Goal: Task Accomplishment & Management: Manage account settings

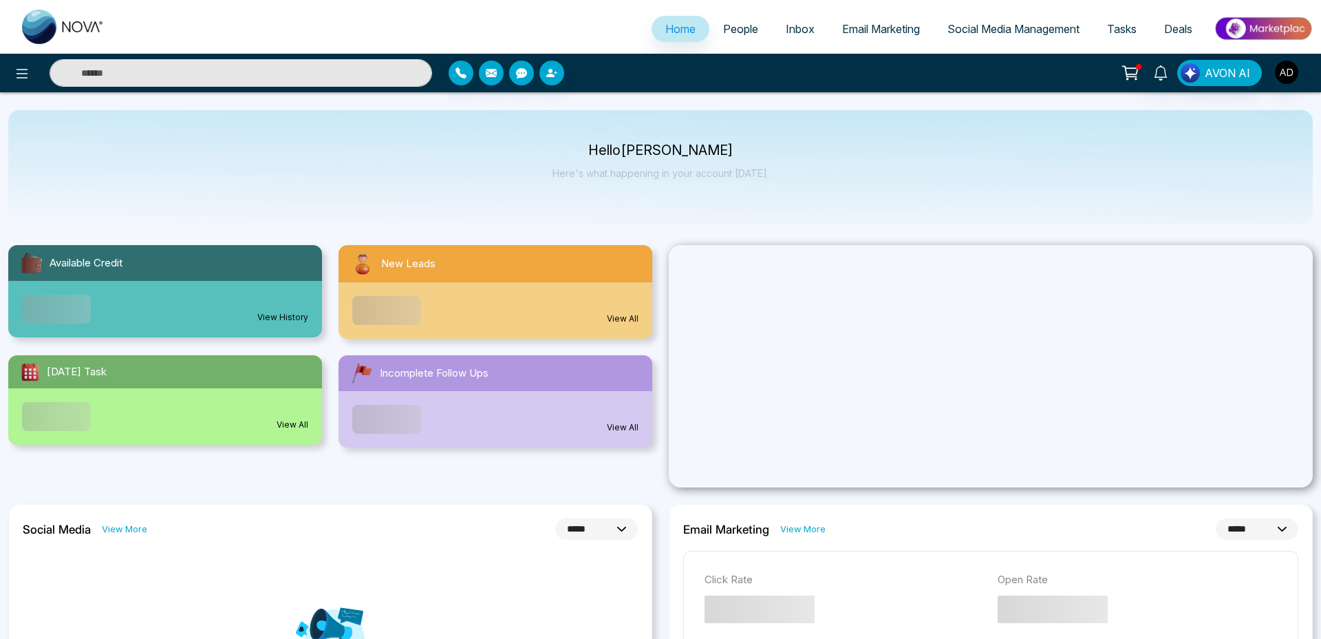
select select "*"
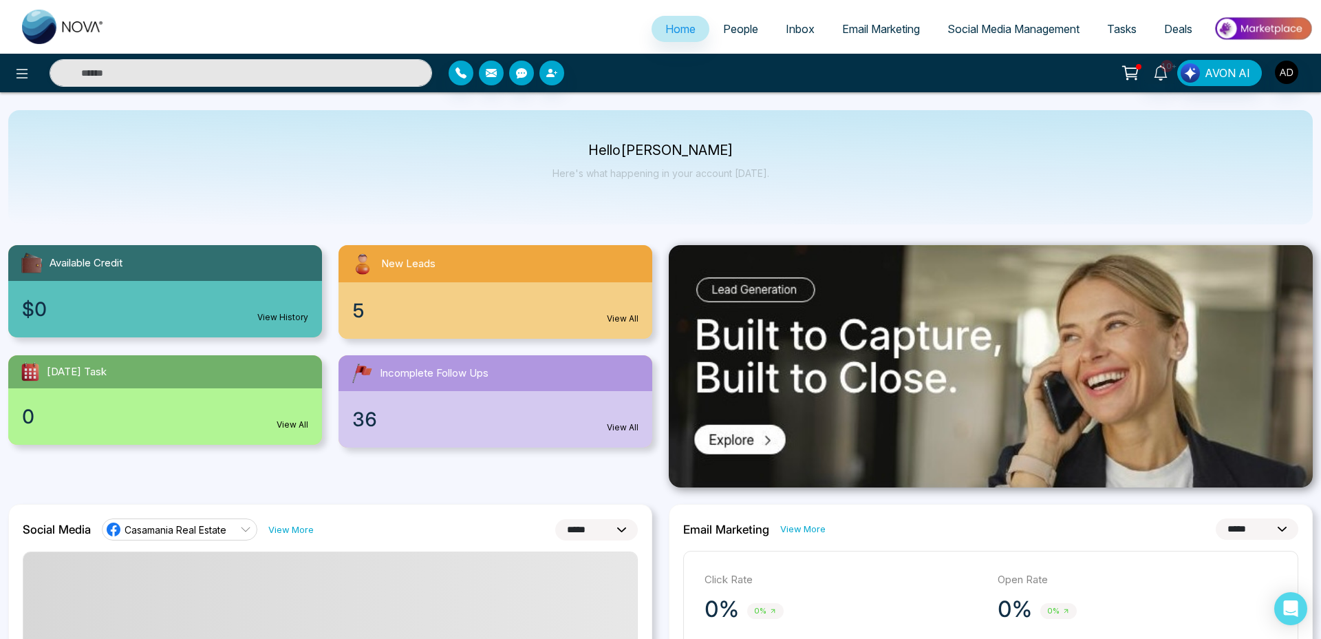
click at [749, 28] on span "People" at bounding box center [740, 29] width 35 height 14
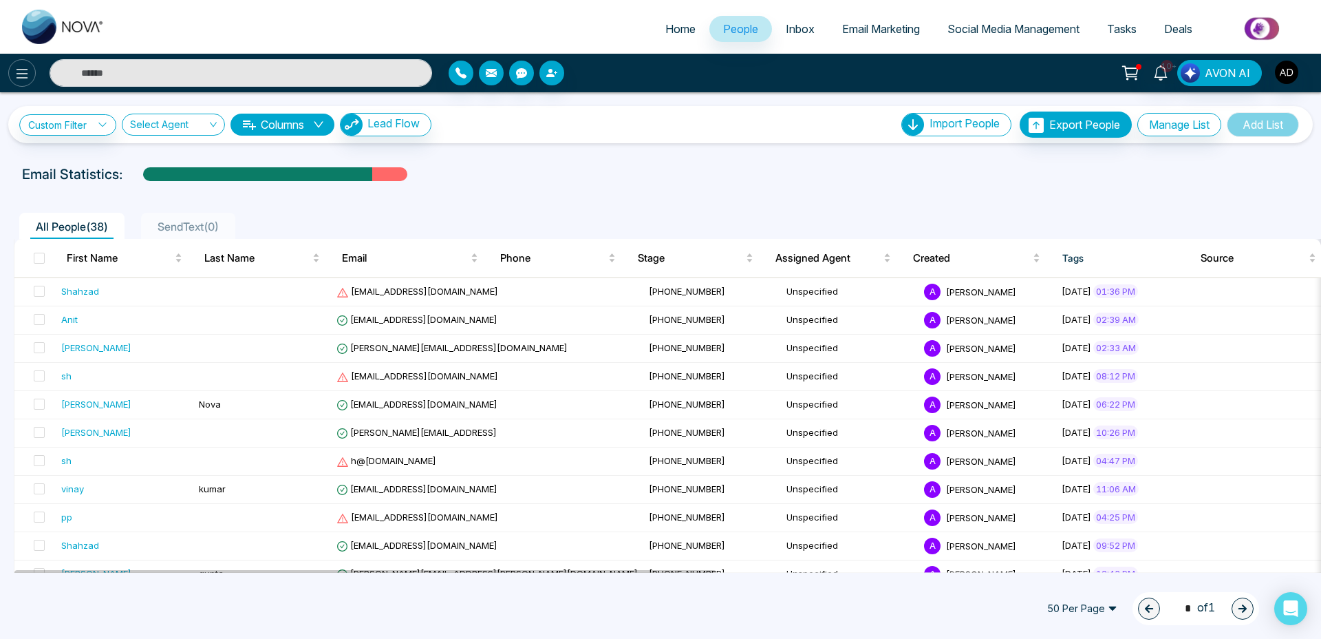
click at [14, 67] on icon at bounding box center [22, 73] width 17 height 17
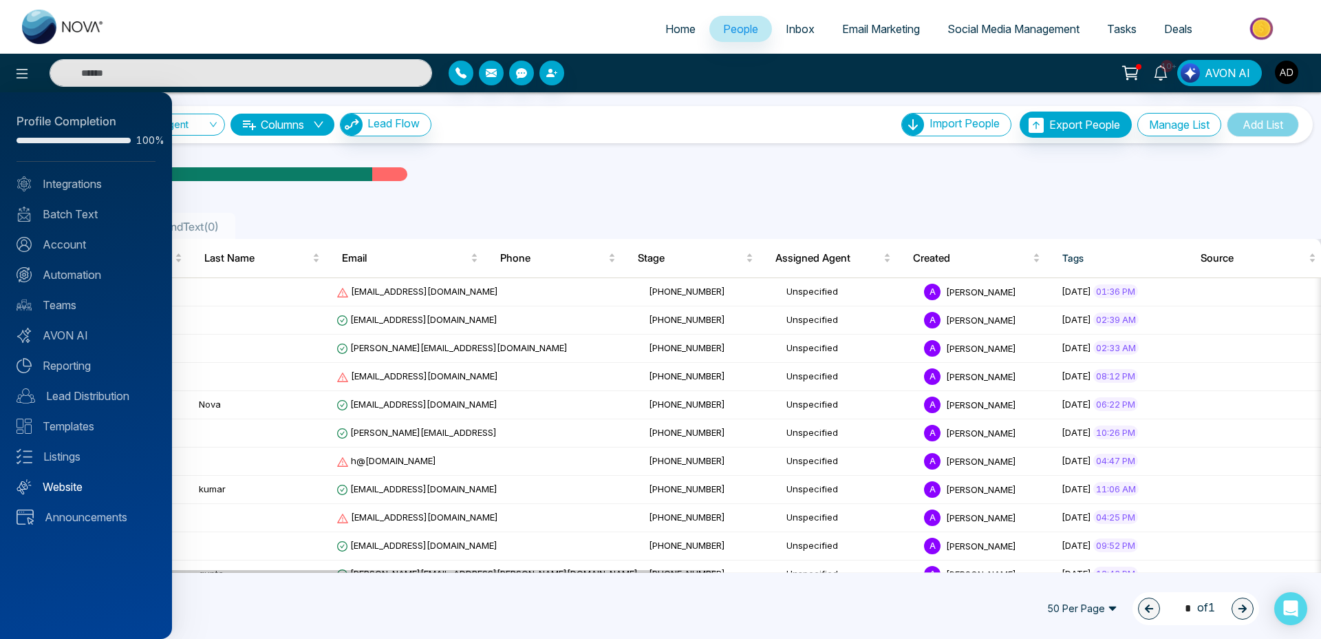
click at [66, 484] on link "Website" at bounding box center [86, 486] width 139 height 17
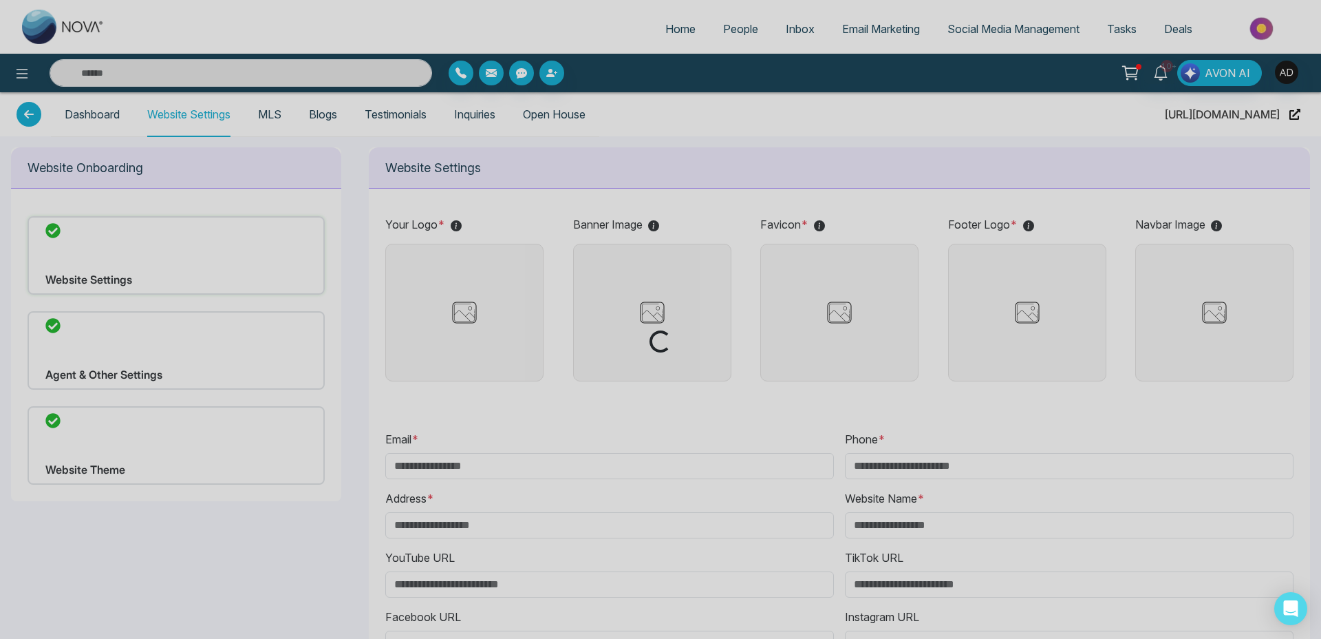
type input "**********"
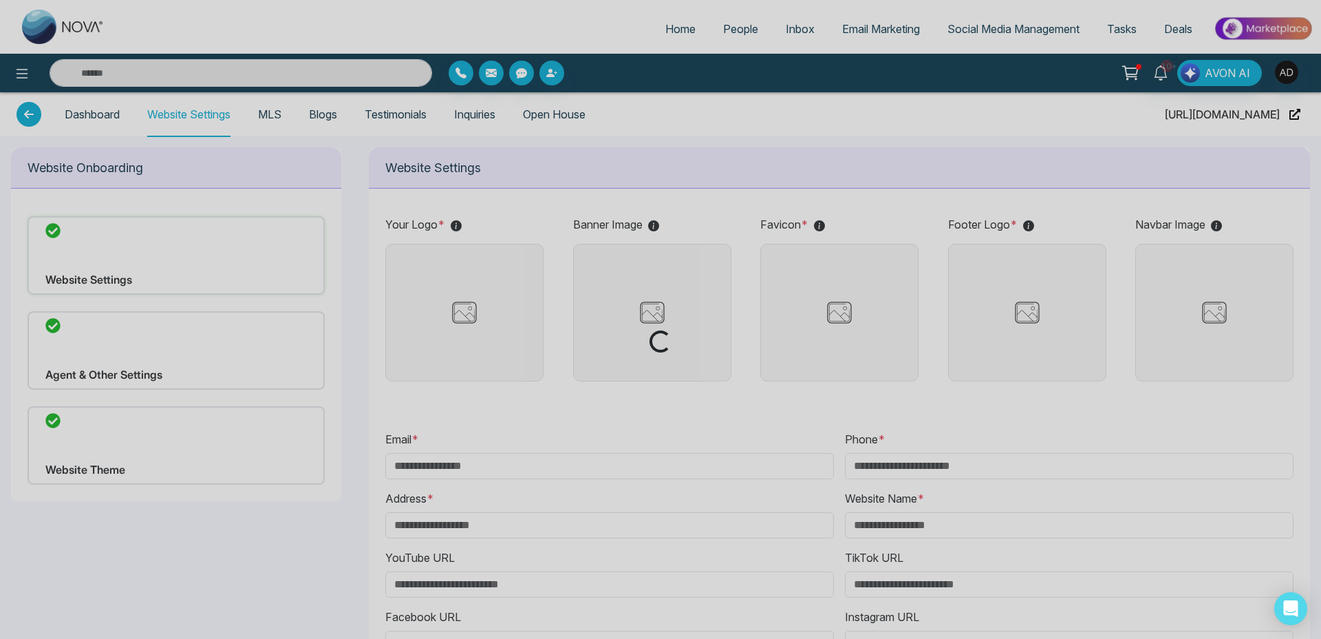
type input "**********"
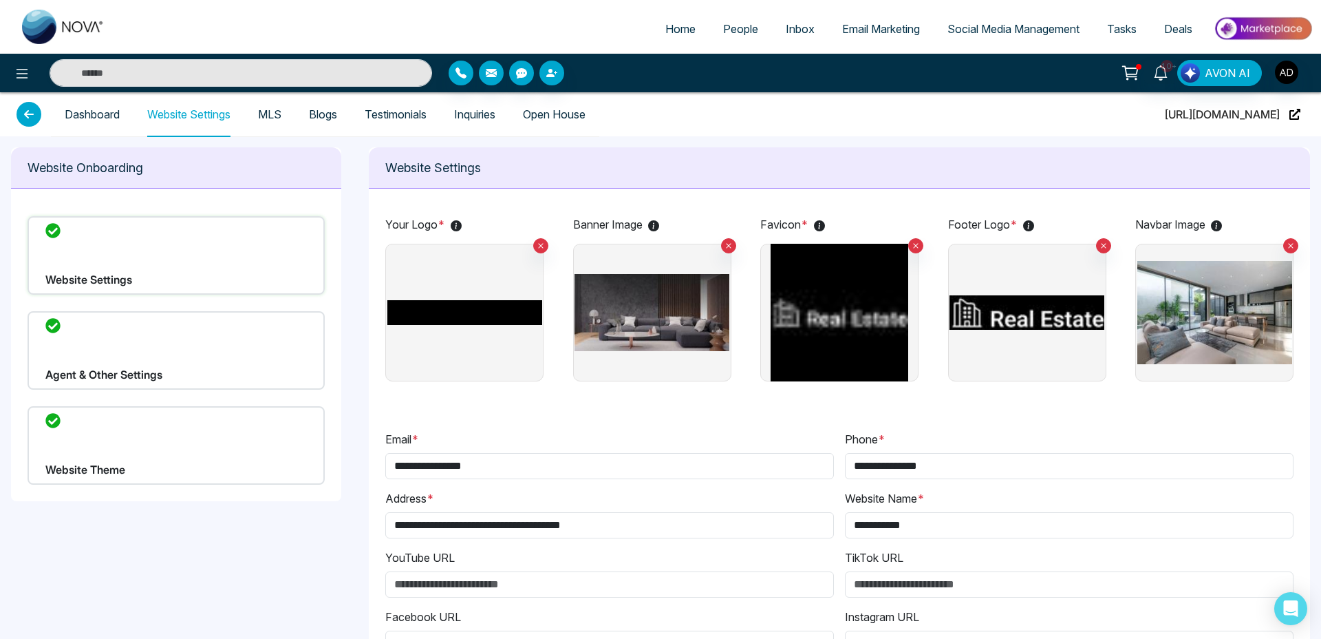
click at [491, 309] on img at bounding box center [464, 313] width 155 height 138
click at [0, 0] on input "file" at bounding box center [0, 0] width 0 height 0
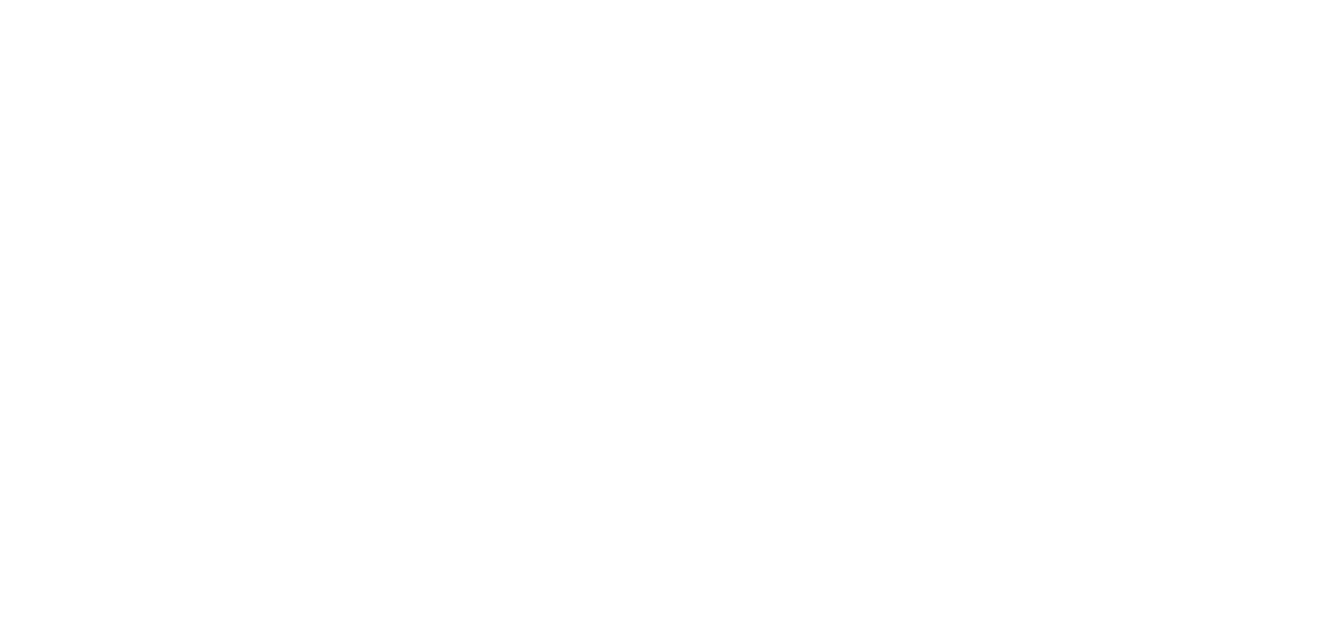
select select "*"
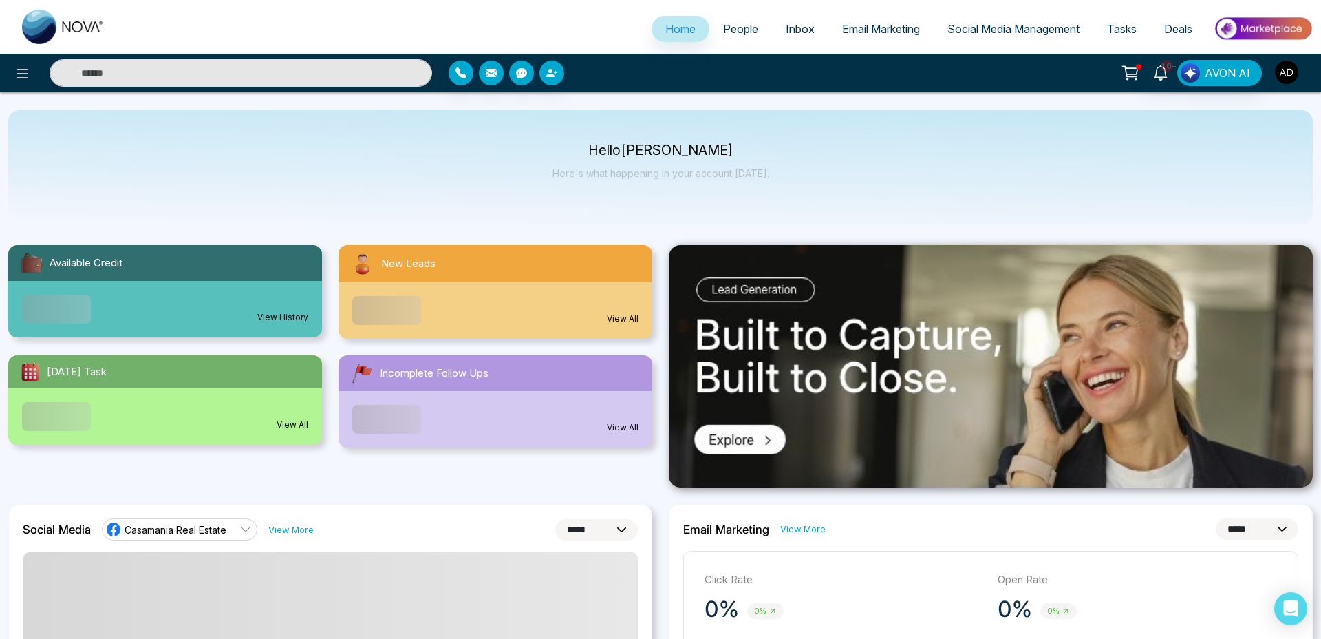
click at [1283, 70] on img "button" at bounding box center [1286, 72] width 23 height 23
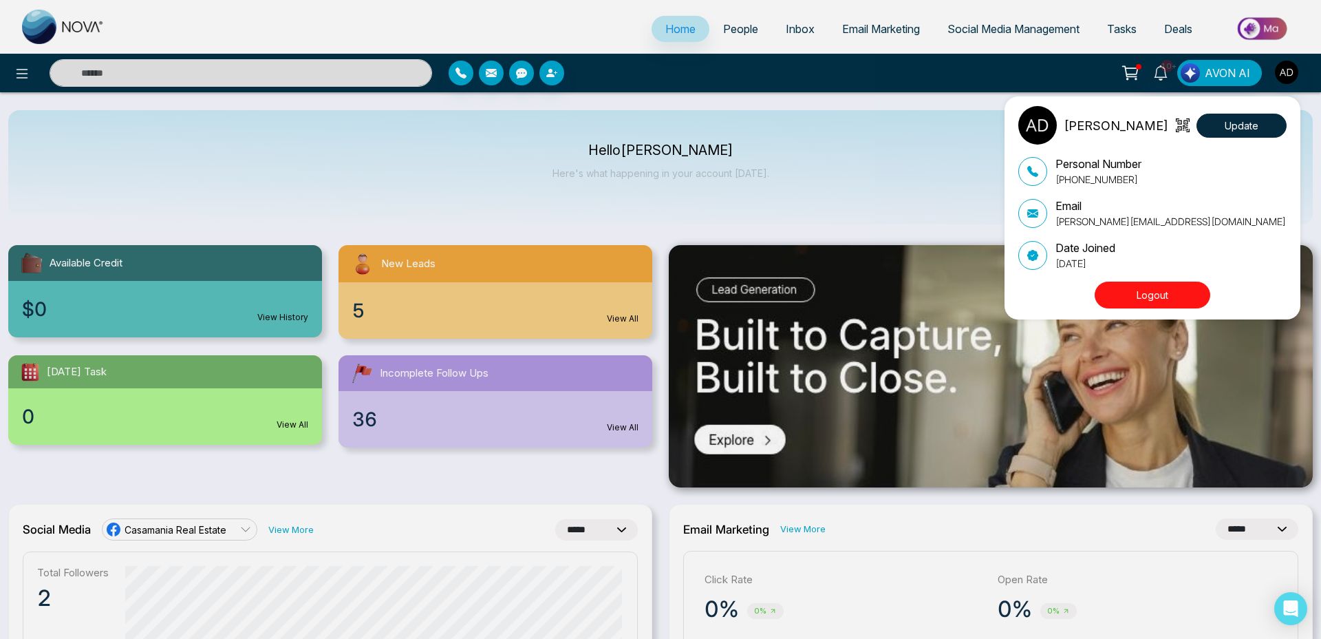
click at [1118, 283] on button "Logout" at bounding box center [1153, 294] width 116 height 27
